Goal: Information Seeking & Learning: Learn about a topic

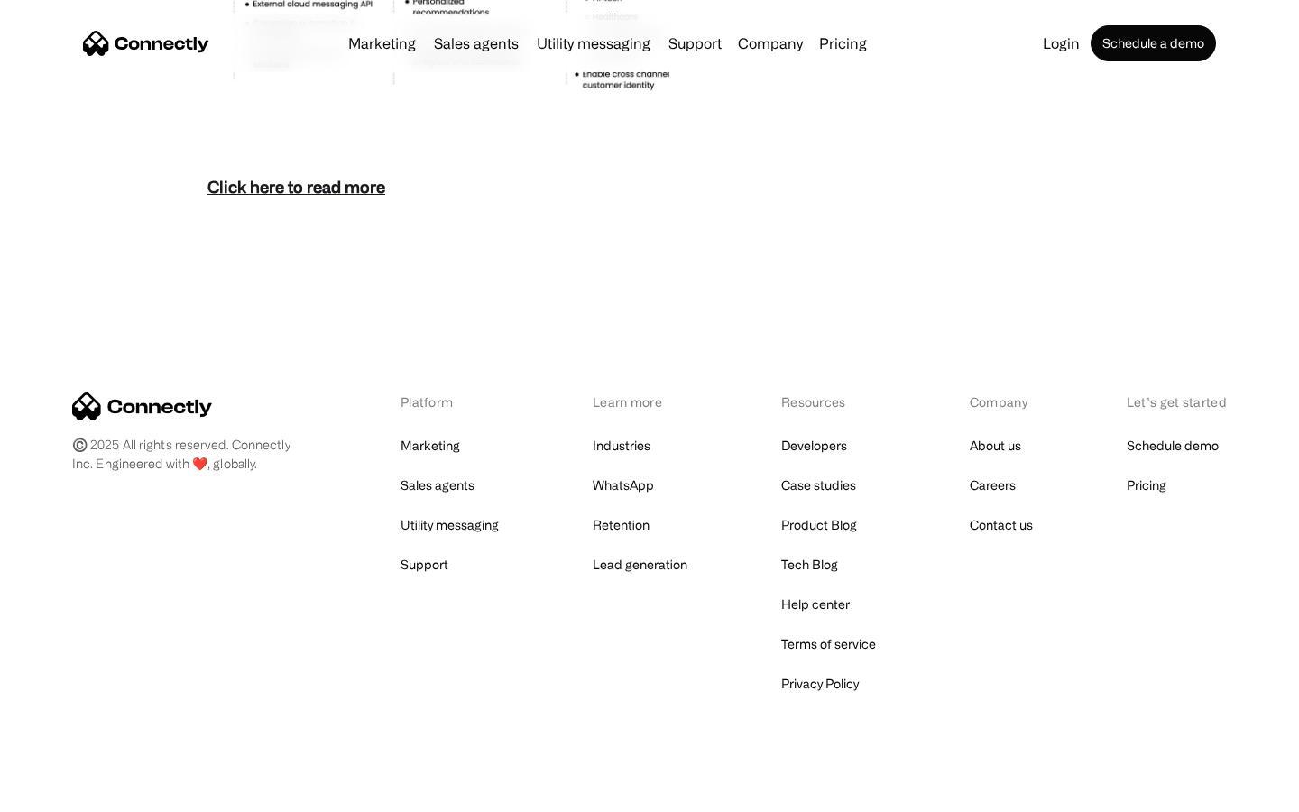
scroll to position [7822, 0]
